Goal: Obtain resource: Download file/media

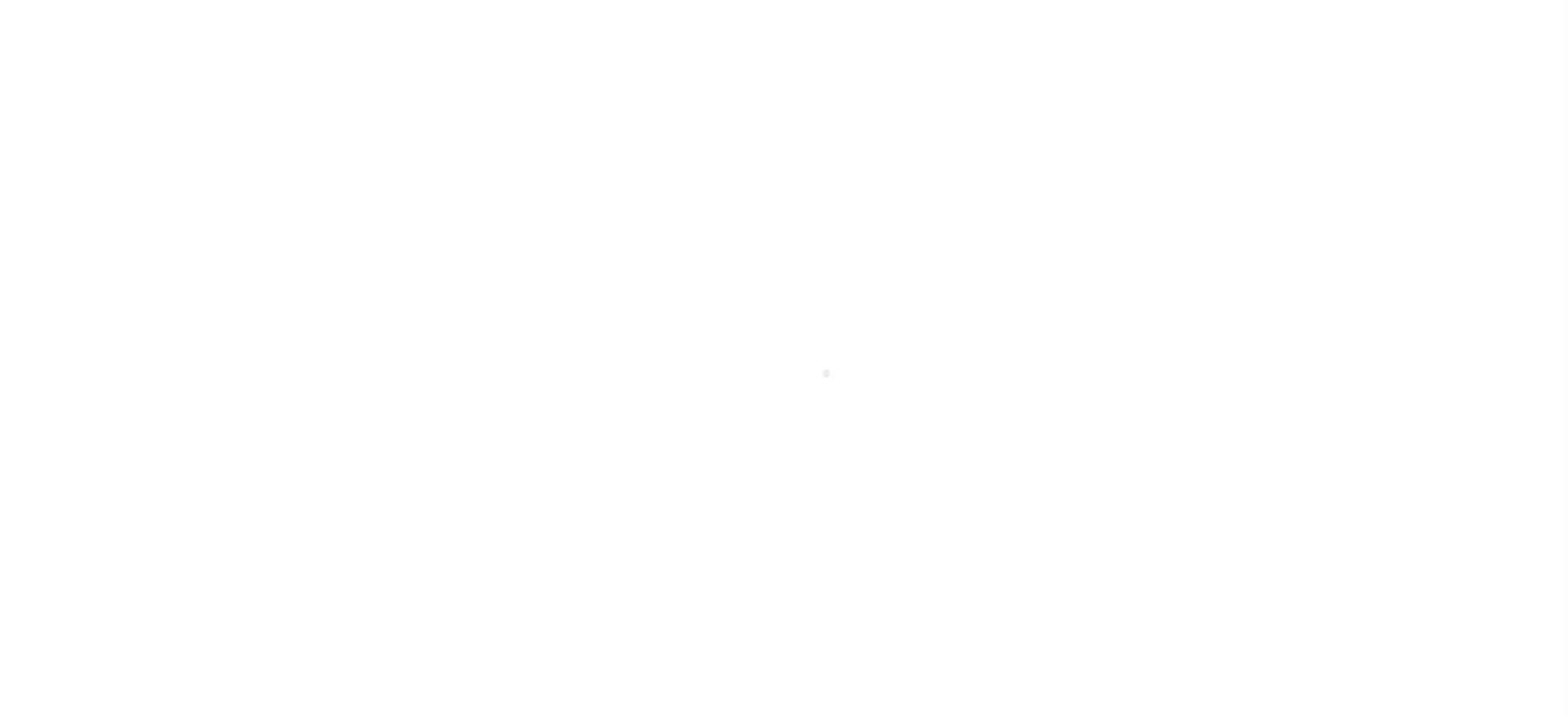
scroll to position [136, 0]
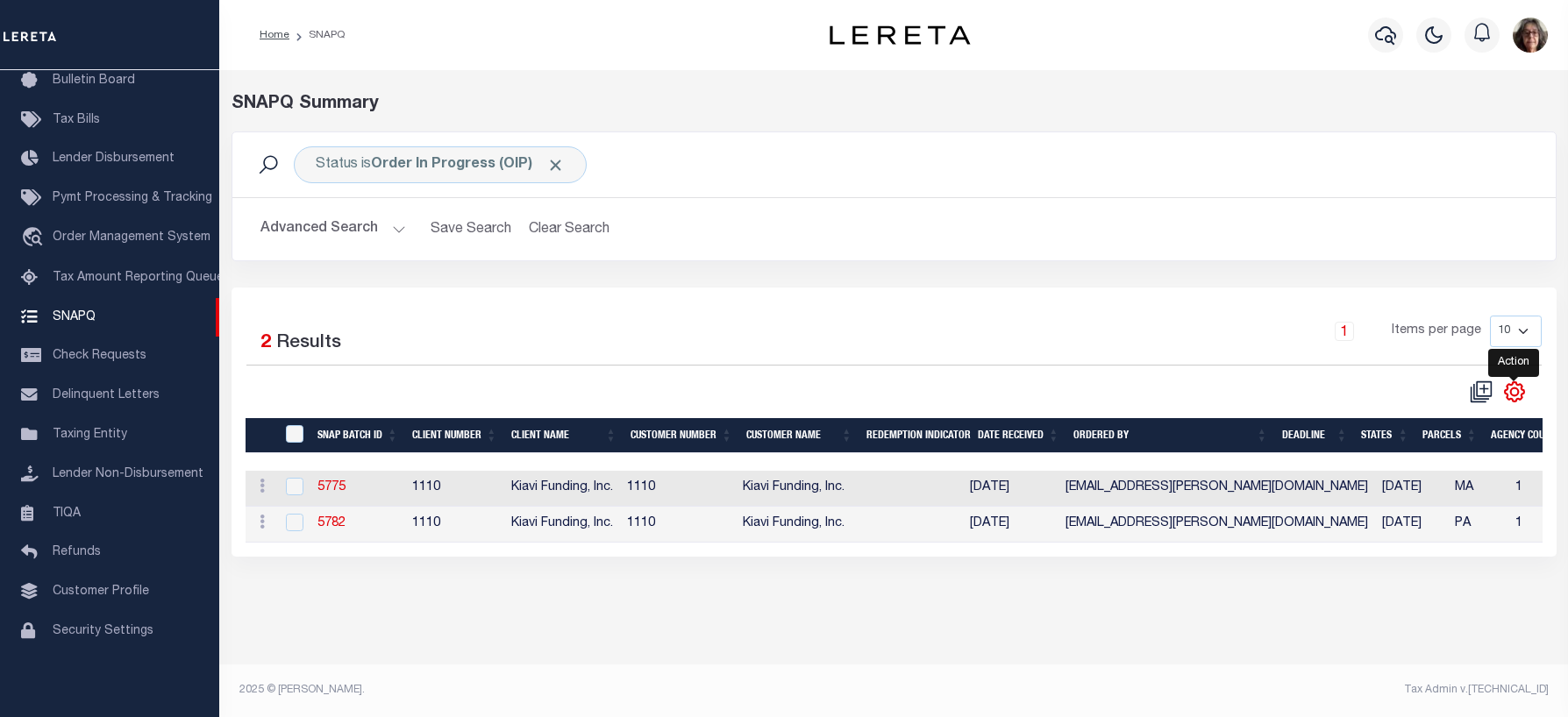
click at [1515, 395] on icon "" at bounding box center [1513, 391] width 22 height 22
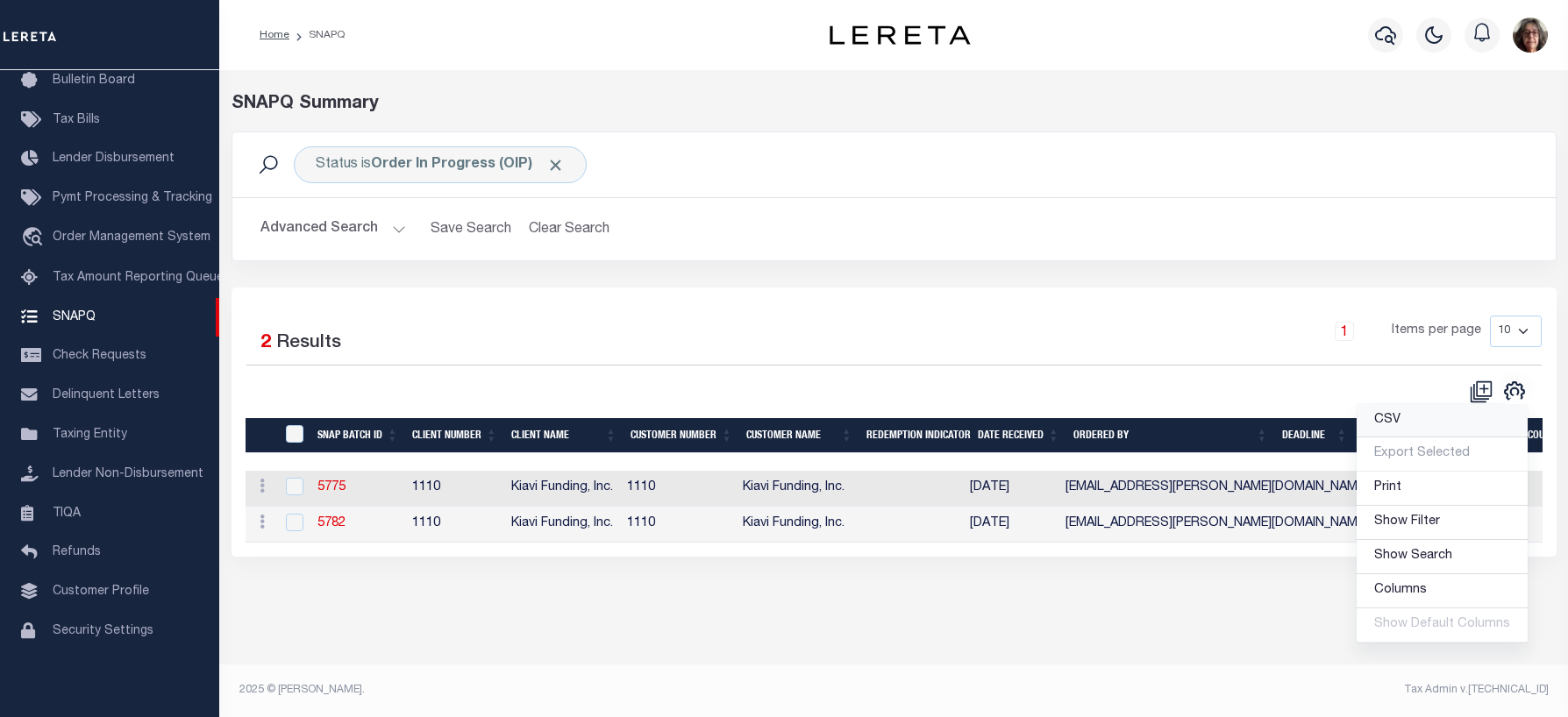
click at [1397, 424] on span "CSV" at bounding box center [1387, 420] width 26 height 13
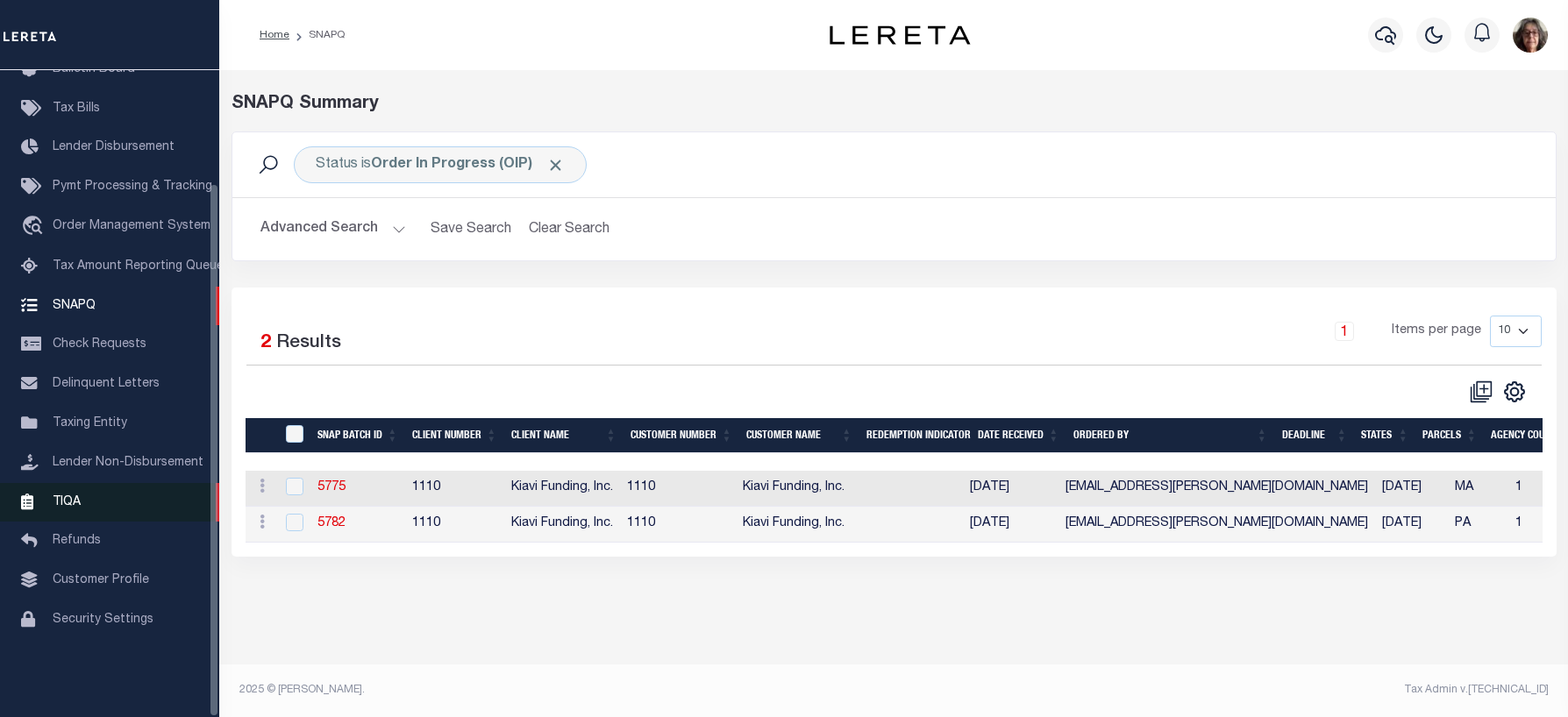
click at [73, 508] on span "TIQA" at bounding box center [66, 502] width 28 height 13
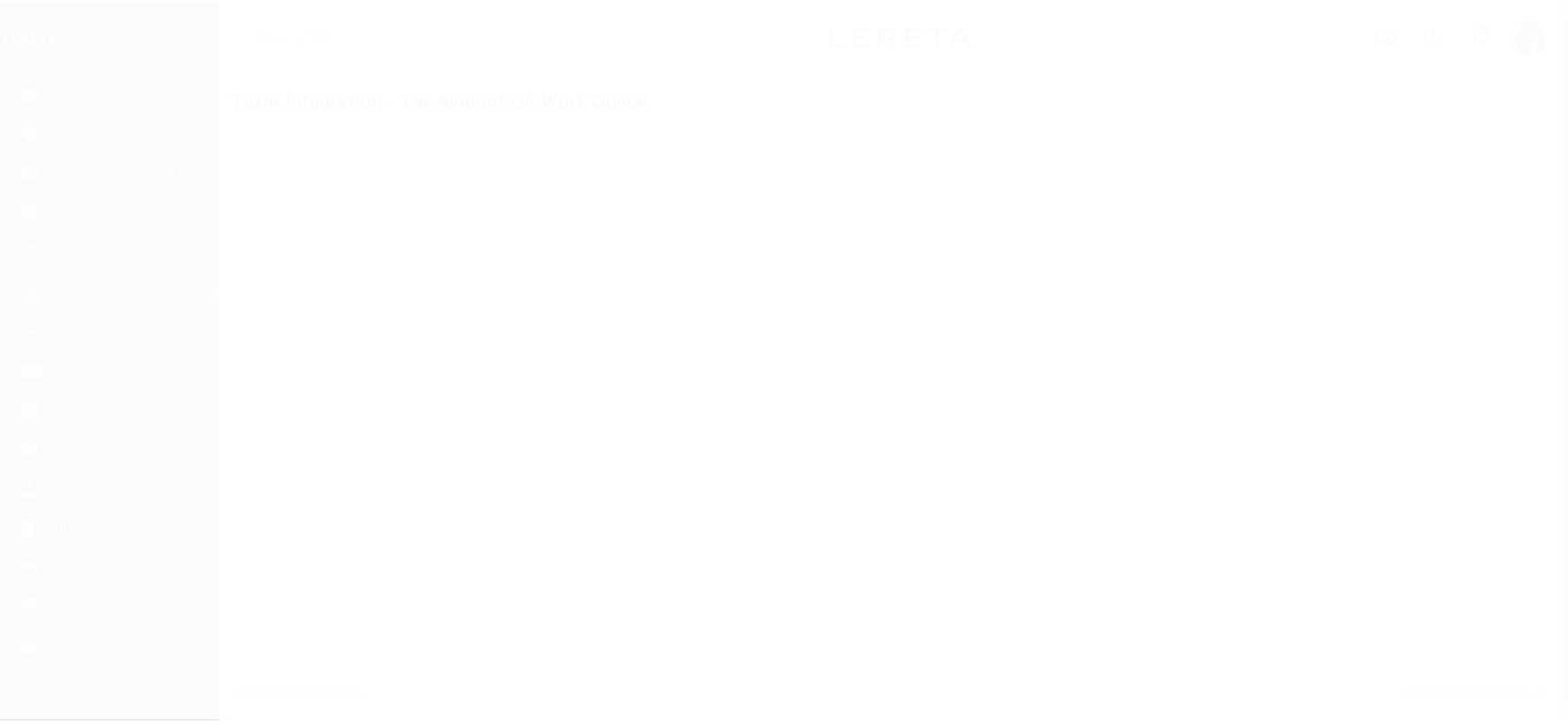
scroll to position [138, 0]
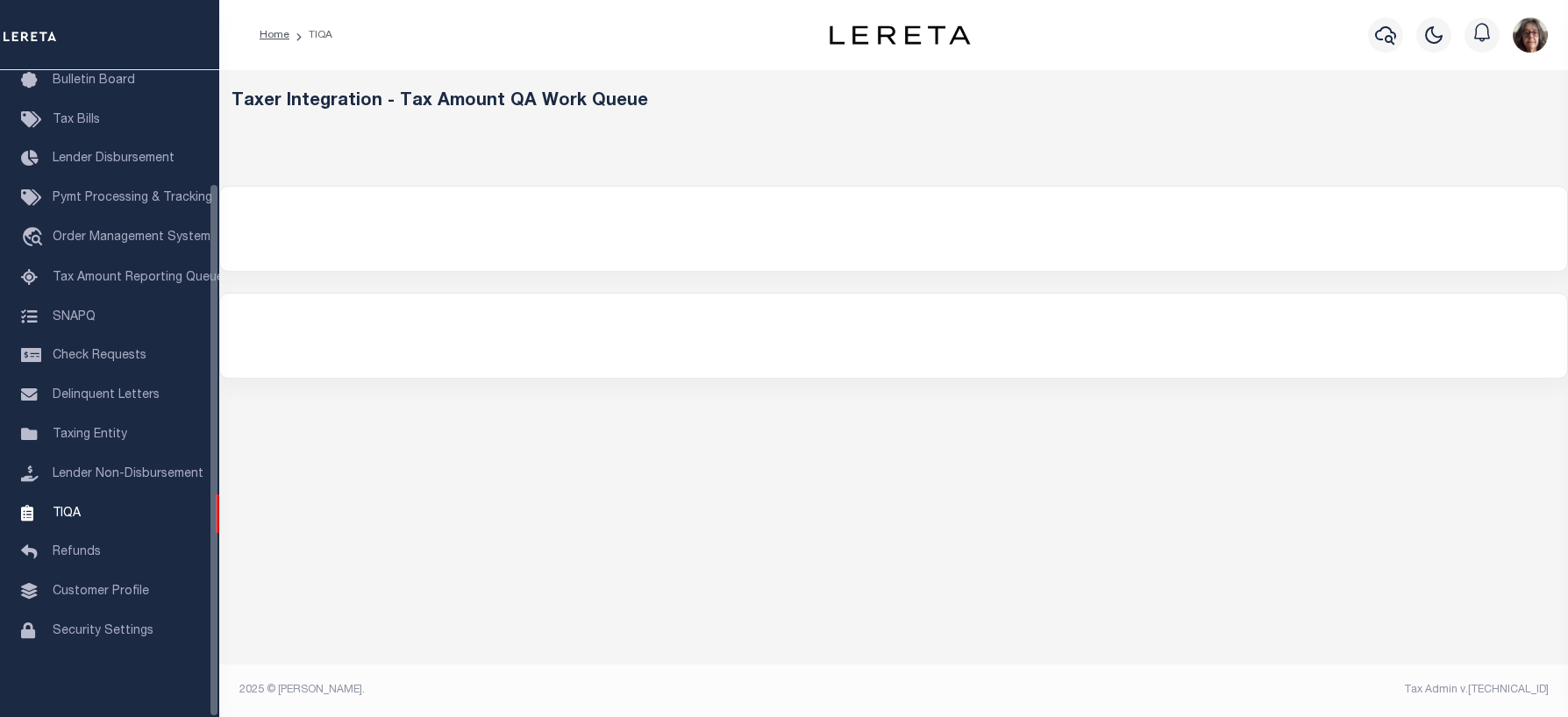
select select "200"
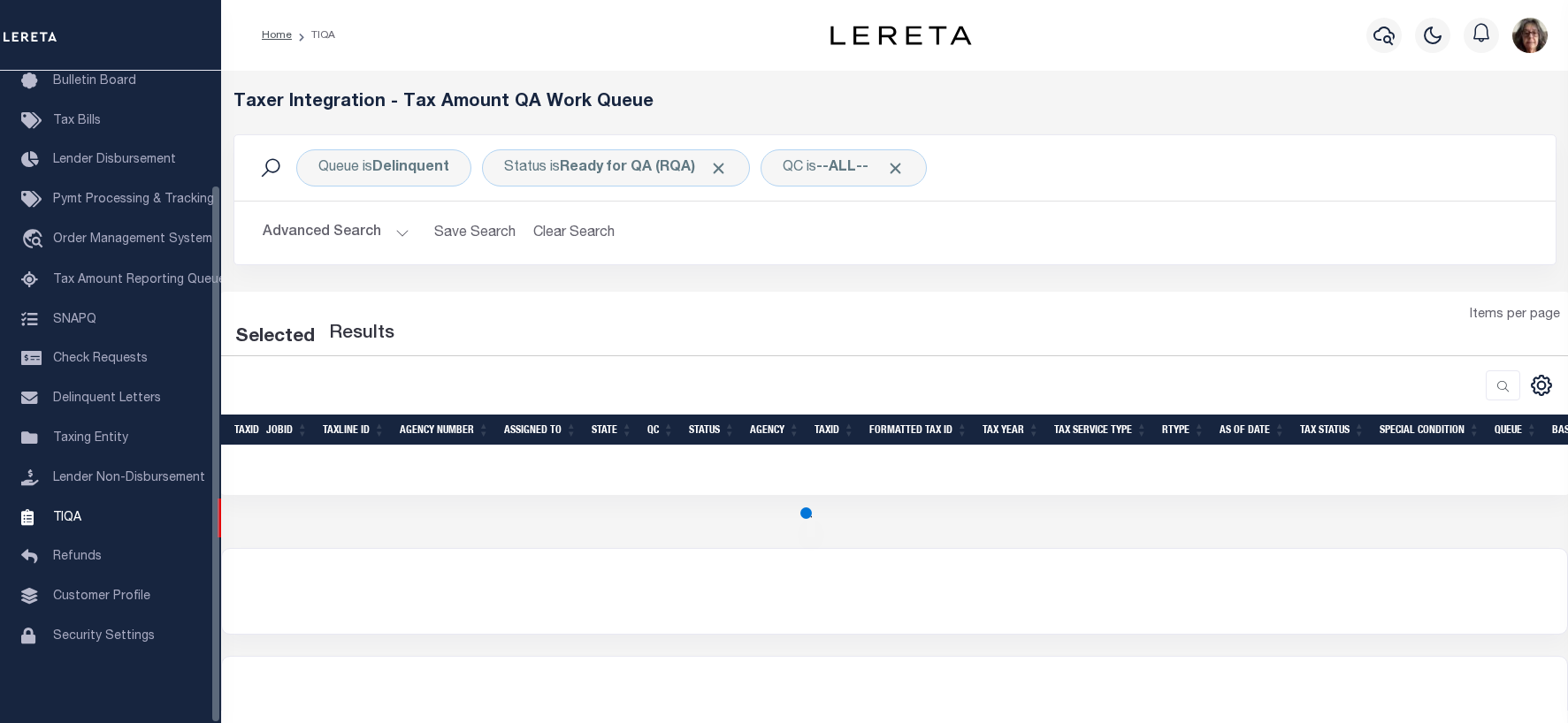
select select "200"
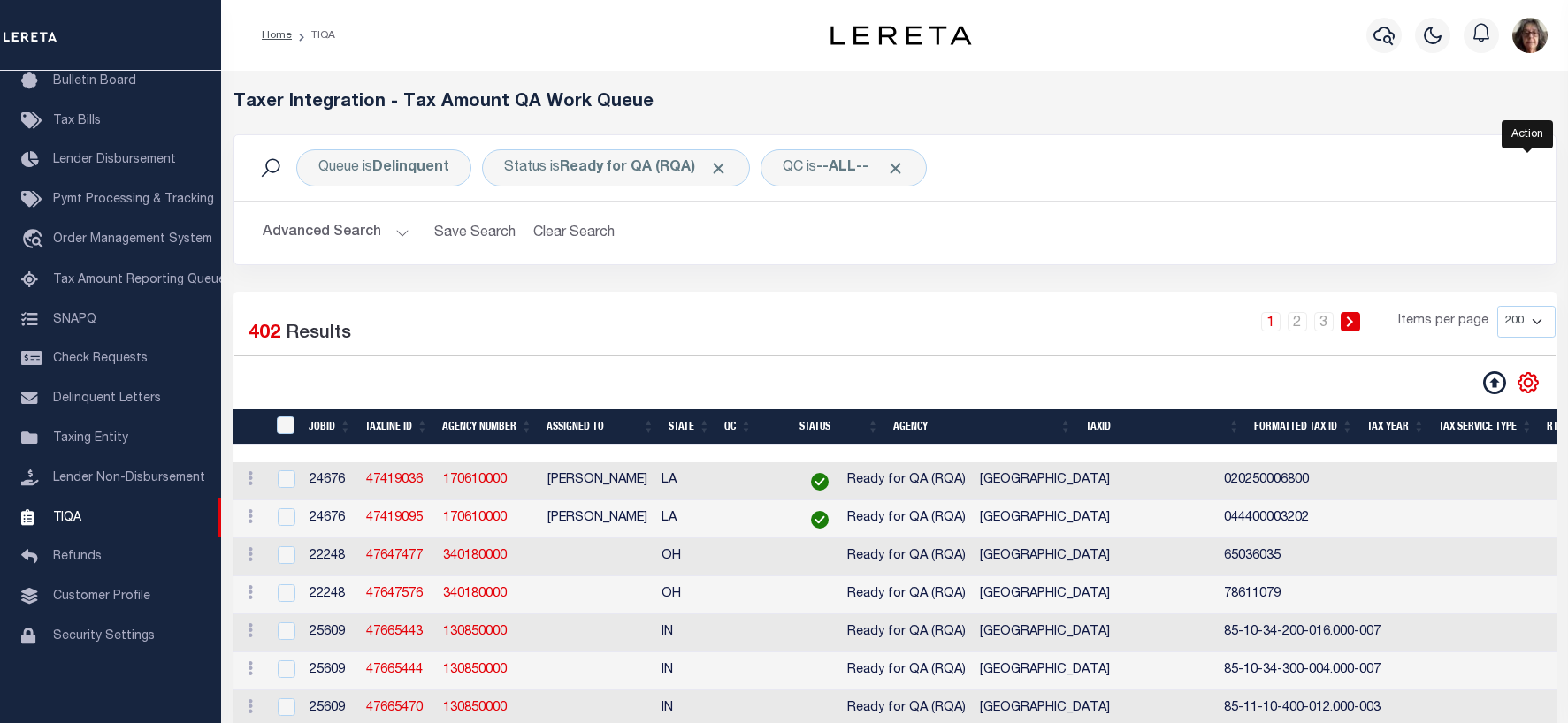
click at [1534, 386] on icon "" at bounding box center [1527, 382] width 23 height 23
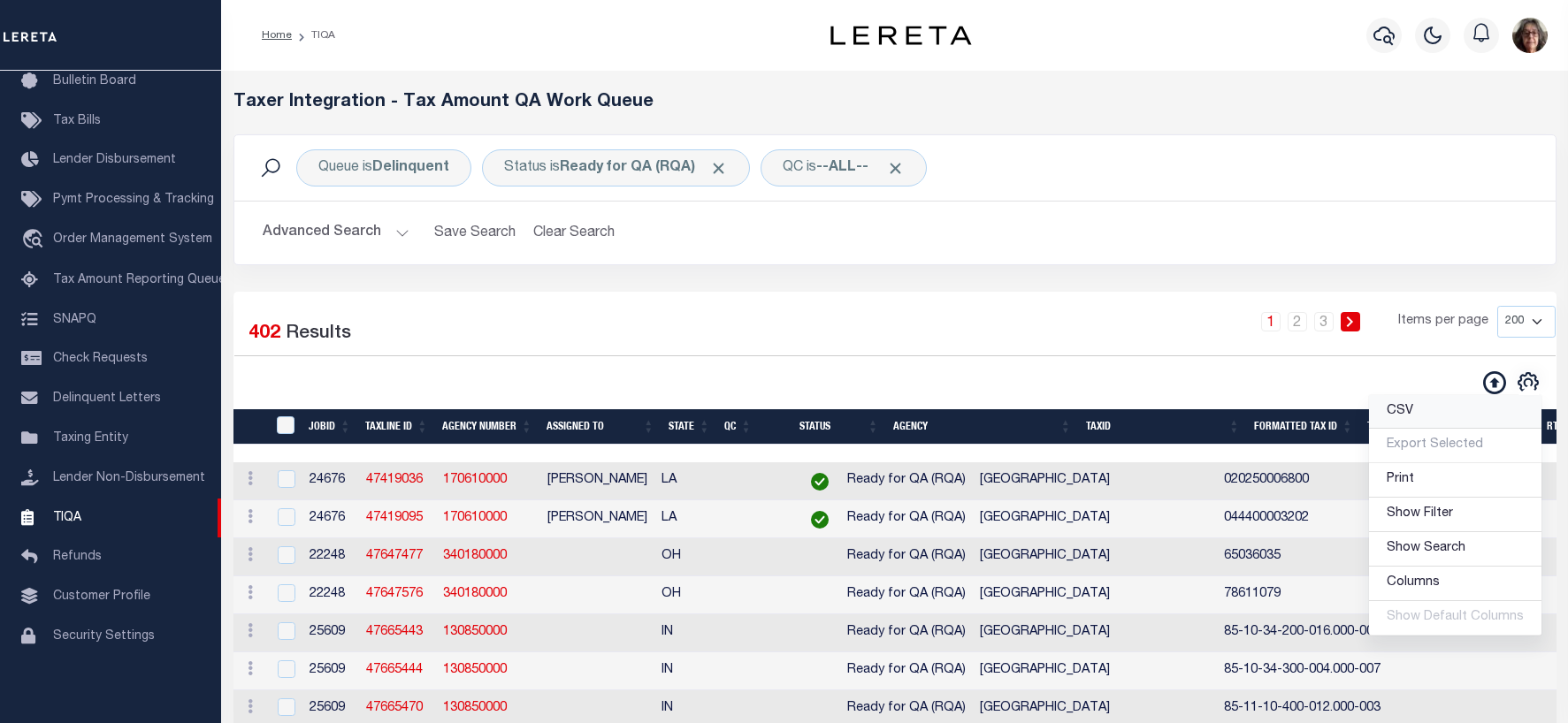
click at [1406, 414] on span "CSV" at bounding box center [1400, 411] width 26 height 13
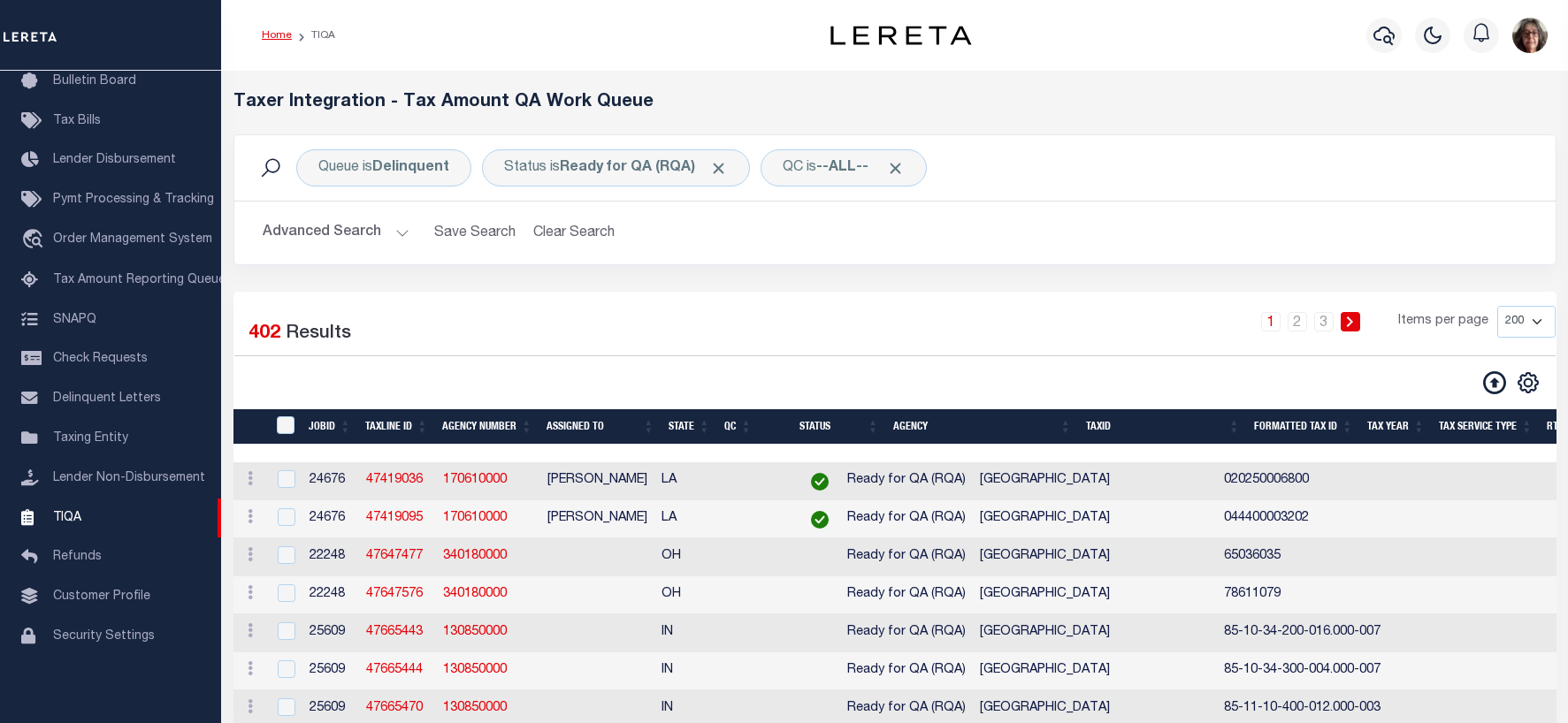
click at [272, 34] on link "Home" at bounding box center [276, 35] width 30 height 11
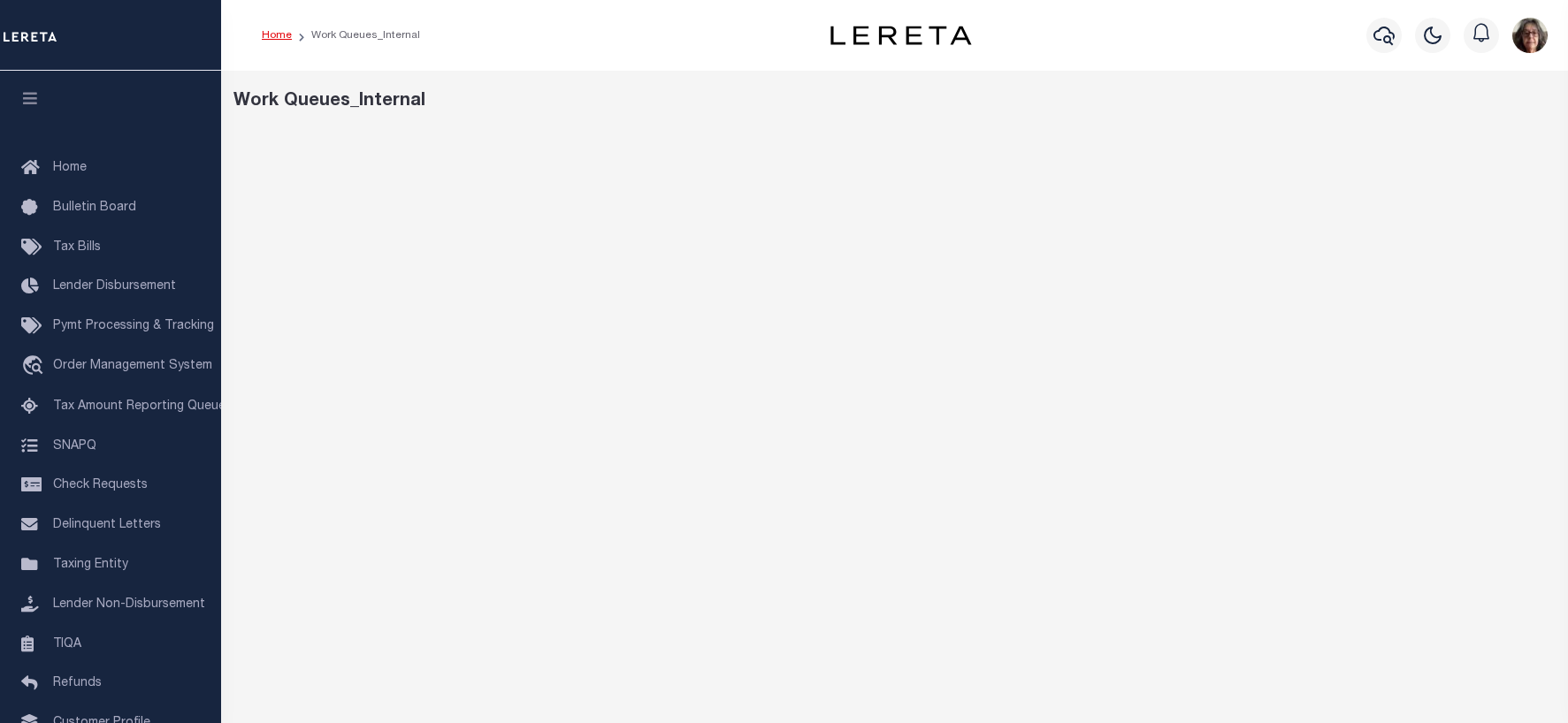
click at [277, 31] on link "Home" at bounding box center [276, 35] width 30 height 11
